Goal: Task Accomplishment & Management: Manage account settings

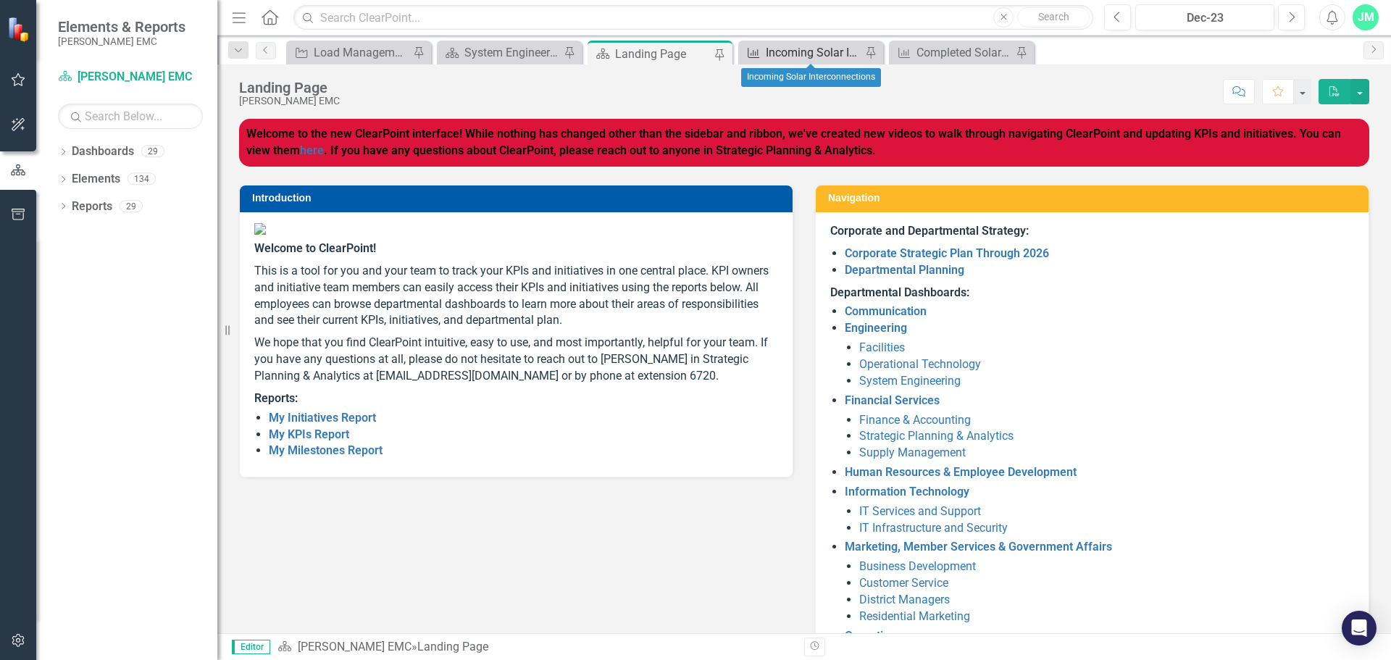
click at [818, 51] on div "Incoming Solar Interconnections" at bounding box center [814, 52] width 96 height 18
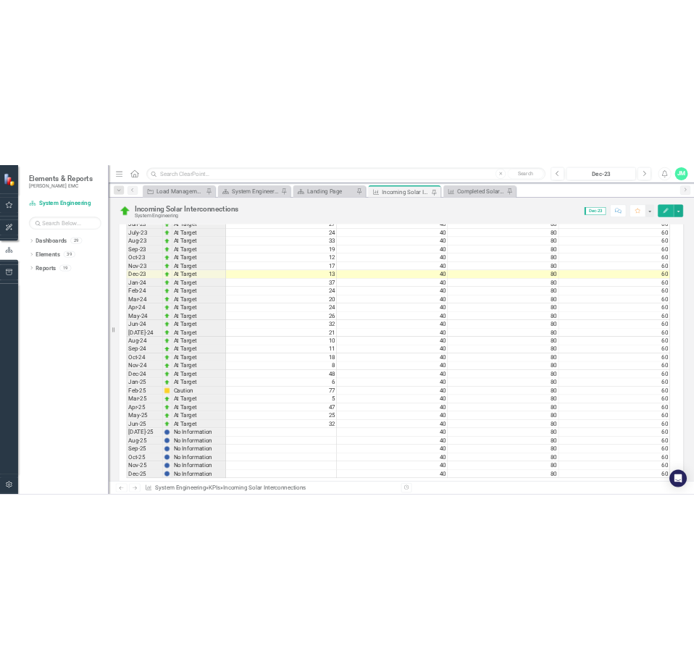
scroll to position [1231, 0]
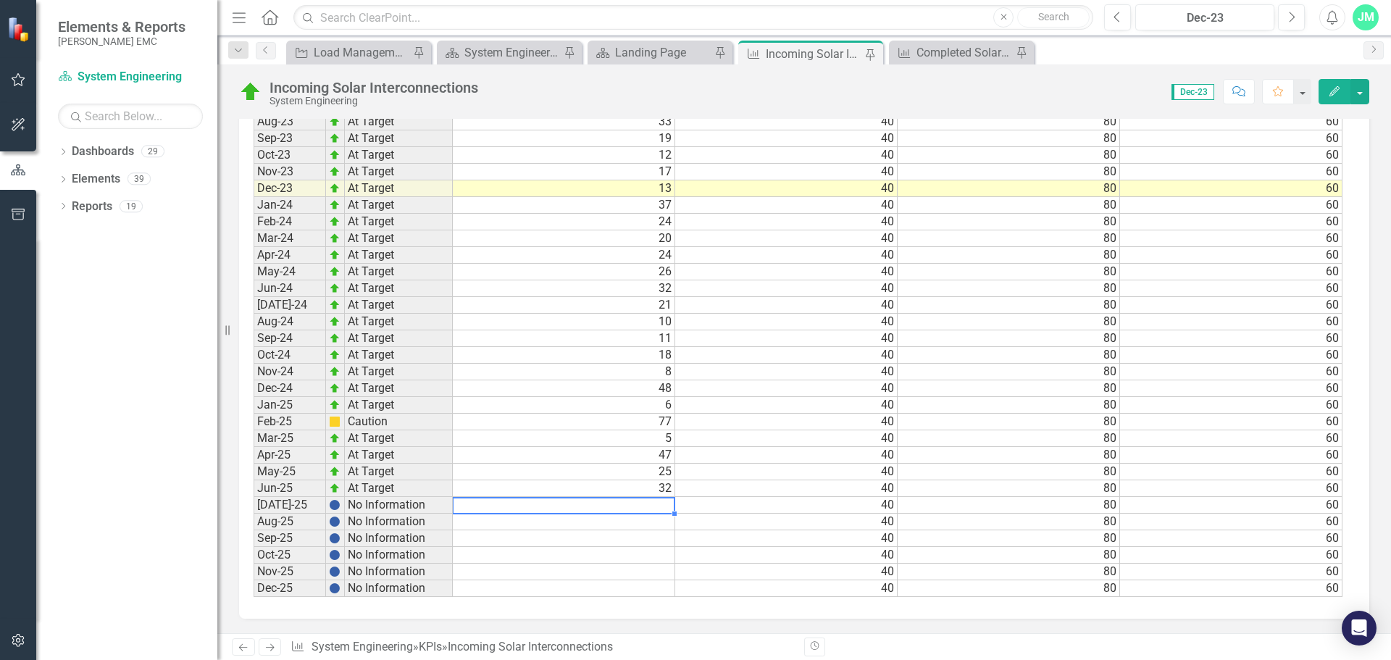
click at [661, 507] on td at bounding box center [564, 505] width 222 height 17
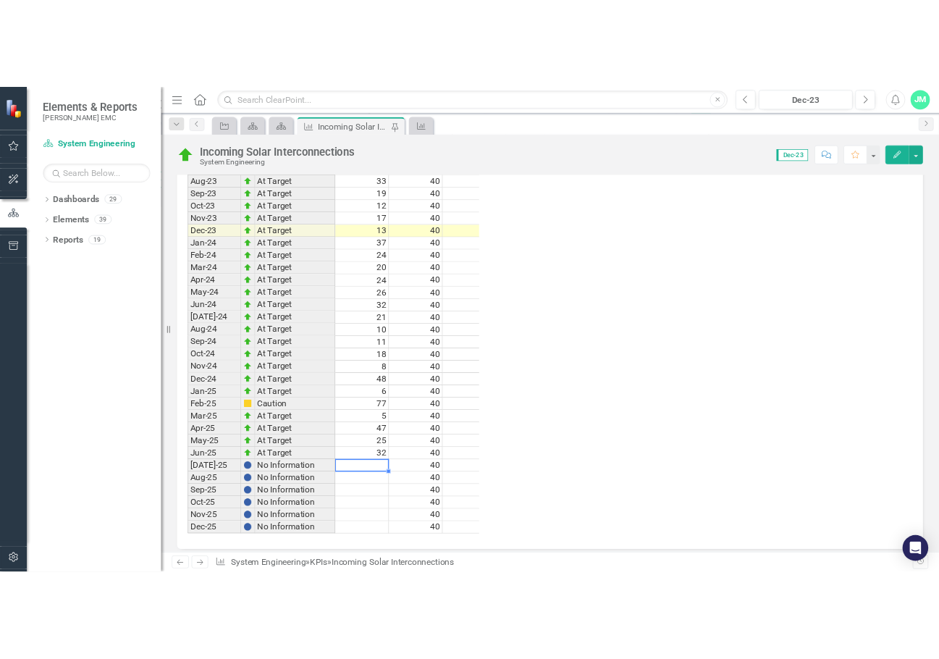
scroll to position [1297, 0]
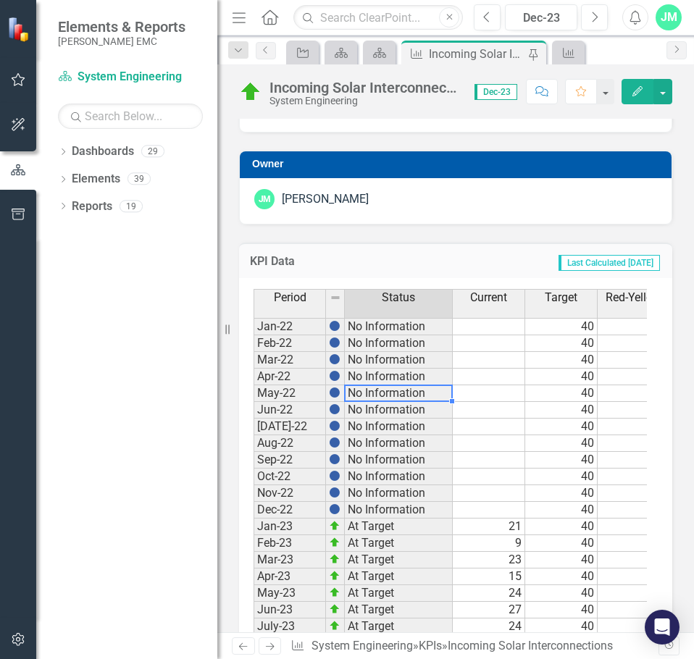
click at [444, 402] on td "No Information" at bounding box center [399, 393] width 108 height 17
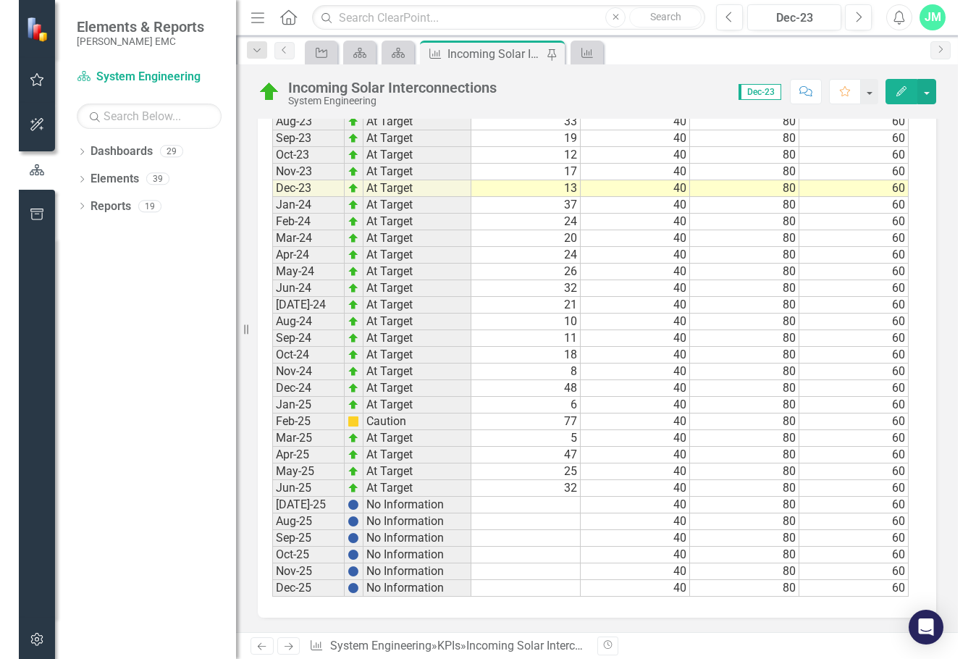
scroll to position [1276, 0]
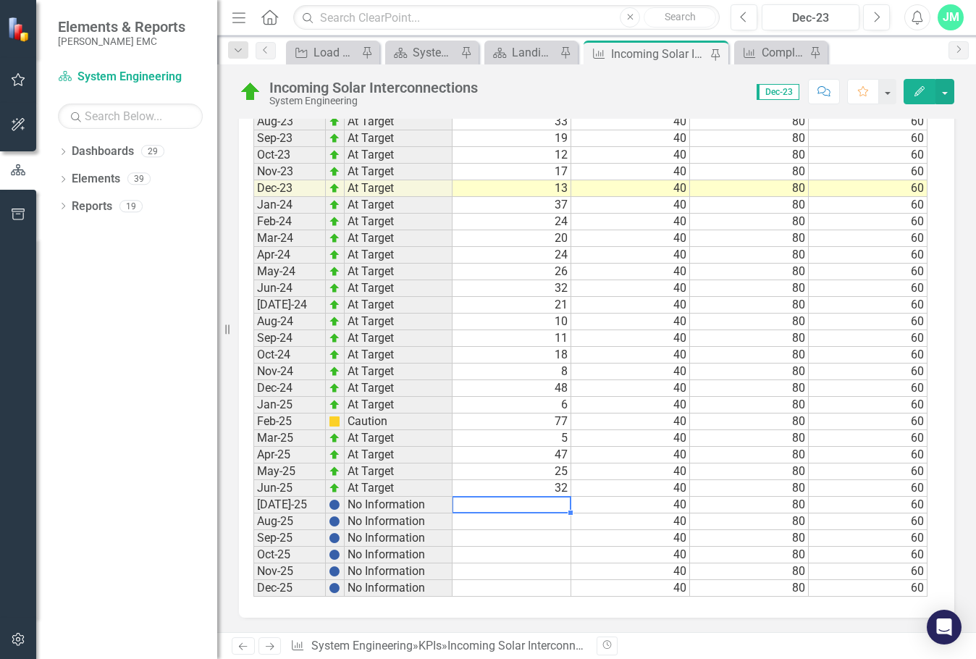
click at [543, 505] on td at bounding box center [512, 505] width 119 height 17
type textarea "7"
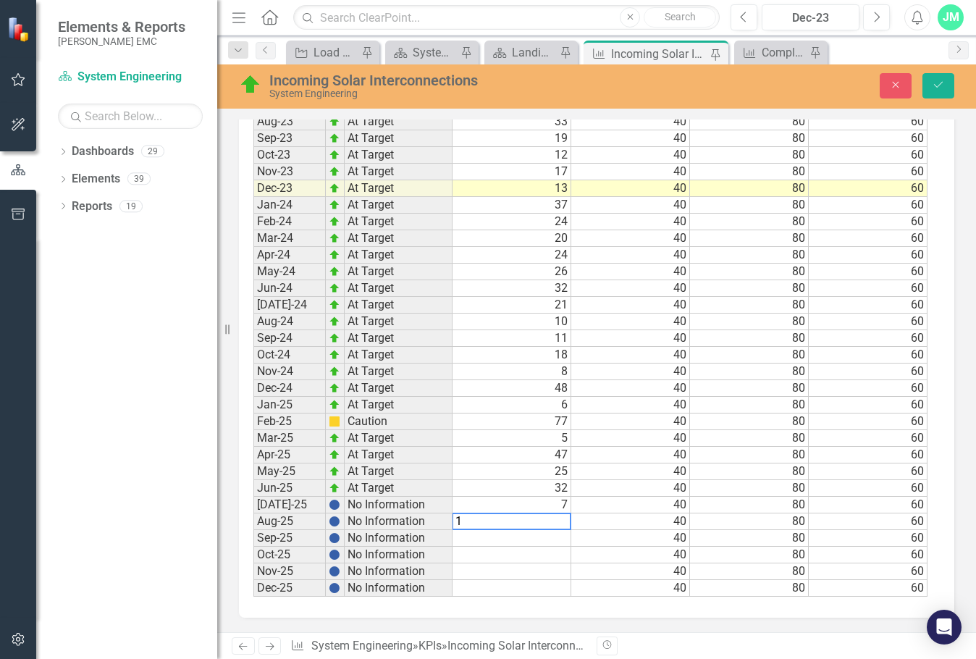
type textarea "15"
type textarea "6"
click at [947, 85] on button "Save" at bounding box center [939, 85] width 32 height 25
